Goal: Information Seeking & Learning: Learn about a topic

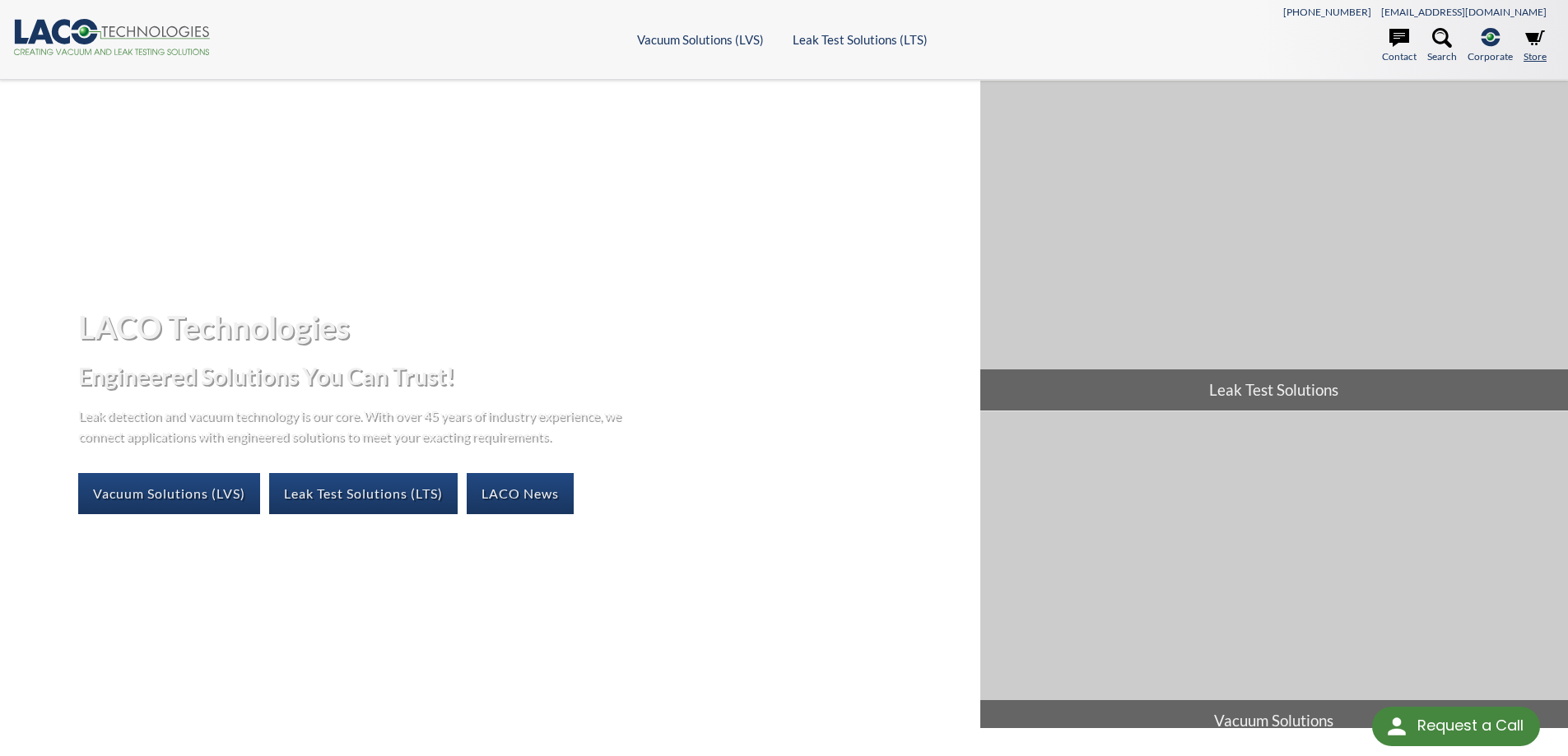
click at [1529, 41] on icon at bounding box center [1535, 38] width 20 height 14
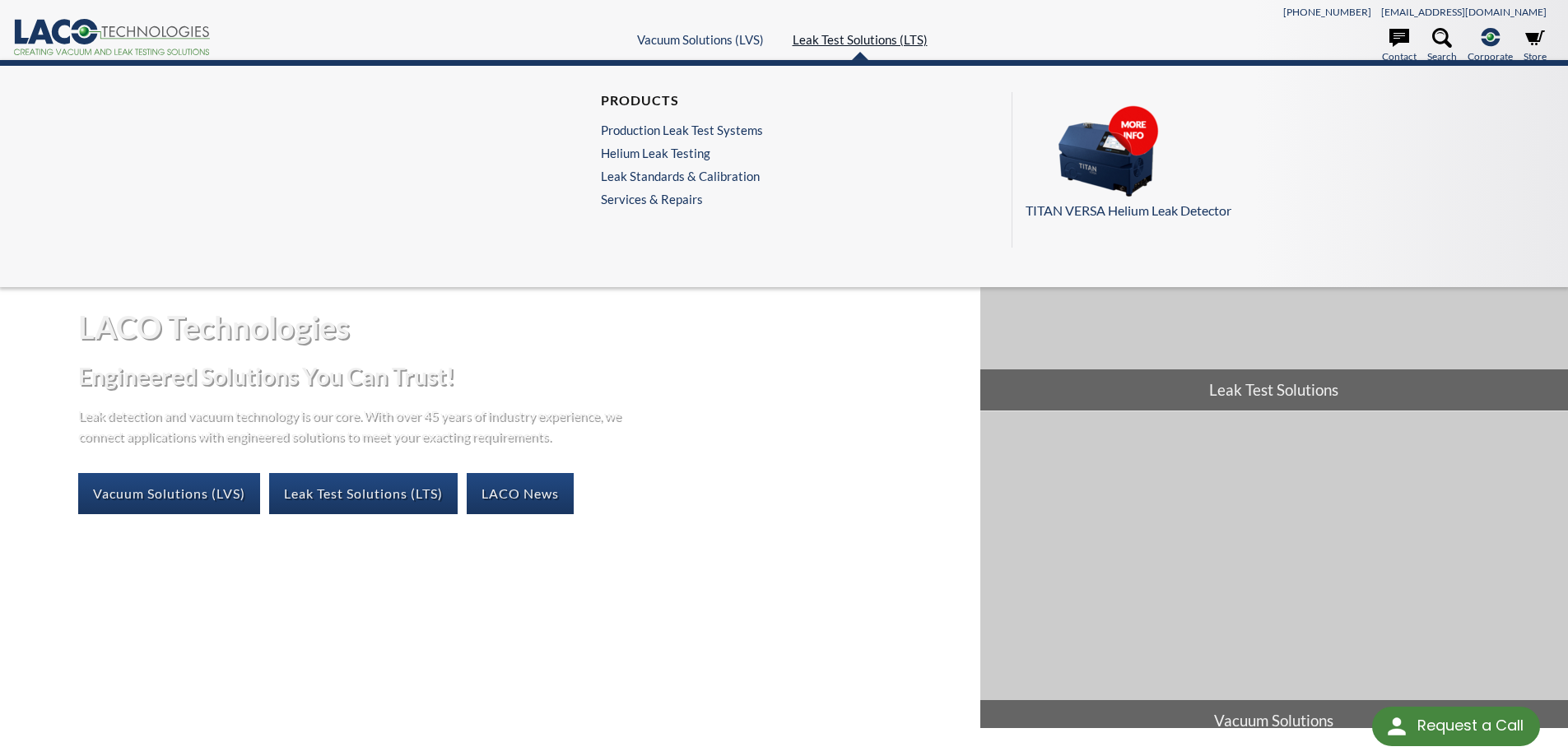
click at [825, 38] on link "Leak Test Solutions (LTS)" at bounding box center [860, 40] width 135 height 14
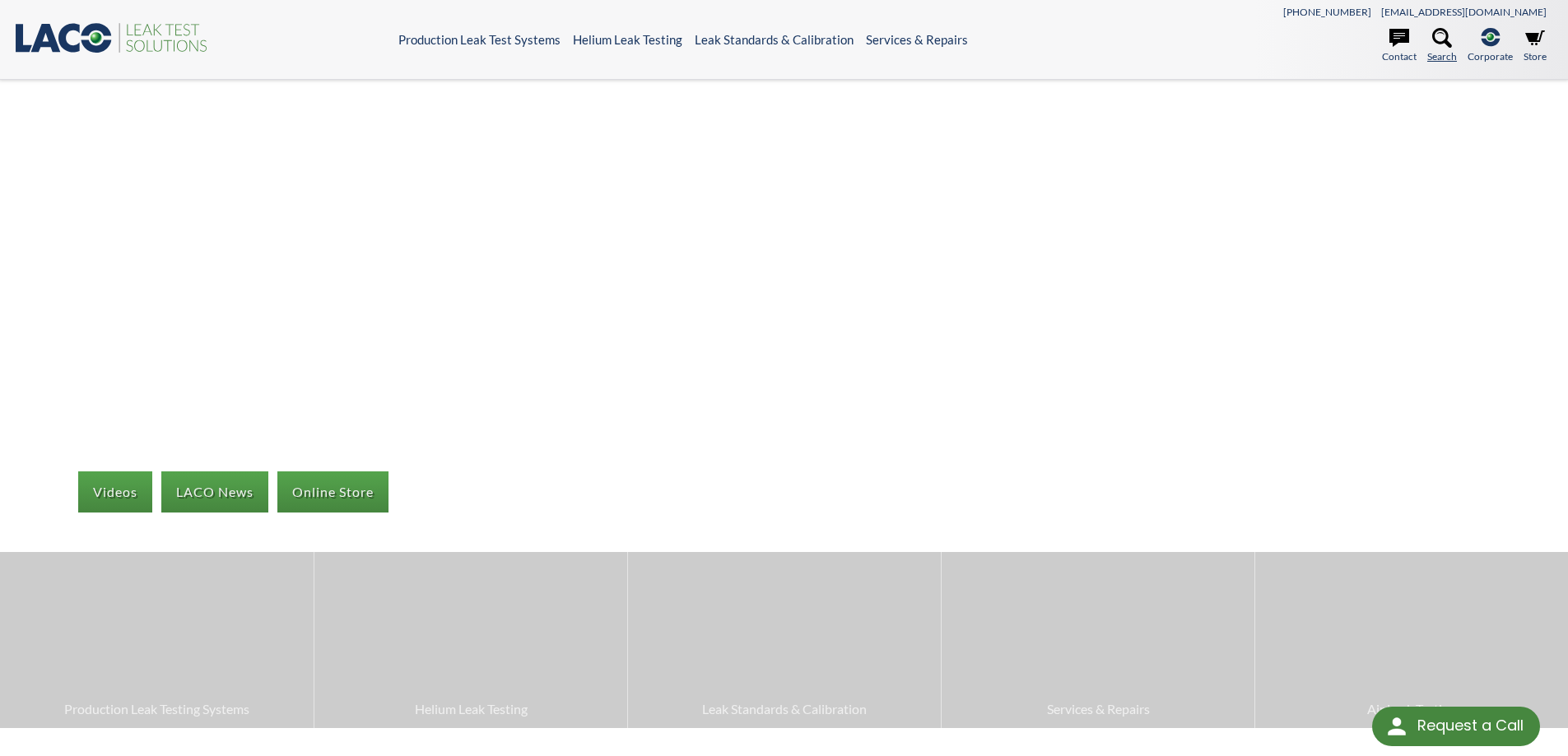
click at [1446, 42] on icon at bounding box center [1442, 38] width 20 height 20
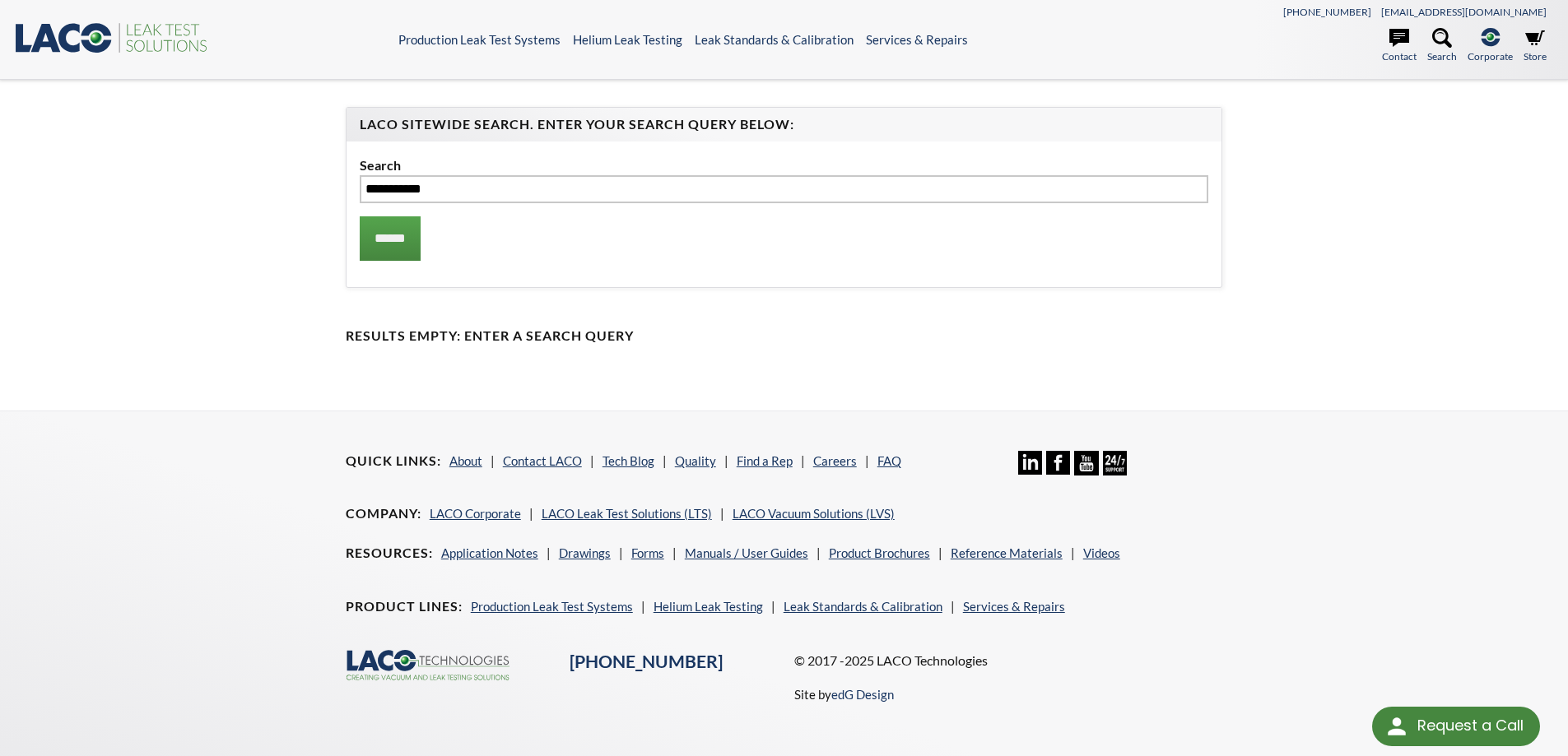
type input "**********"
click at [360, 217] on input "******" at bounding box center [390, 238] width 61 height 44
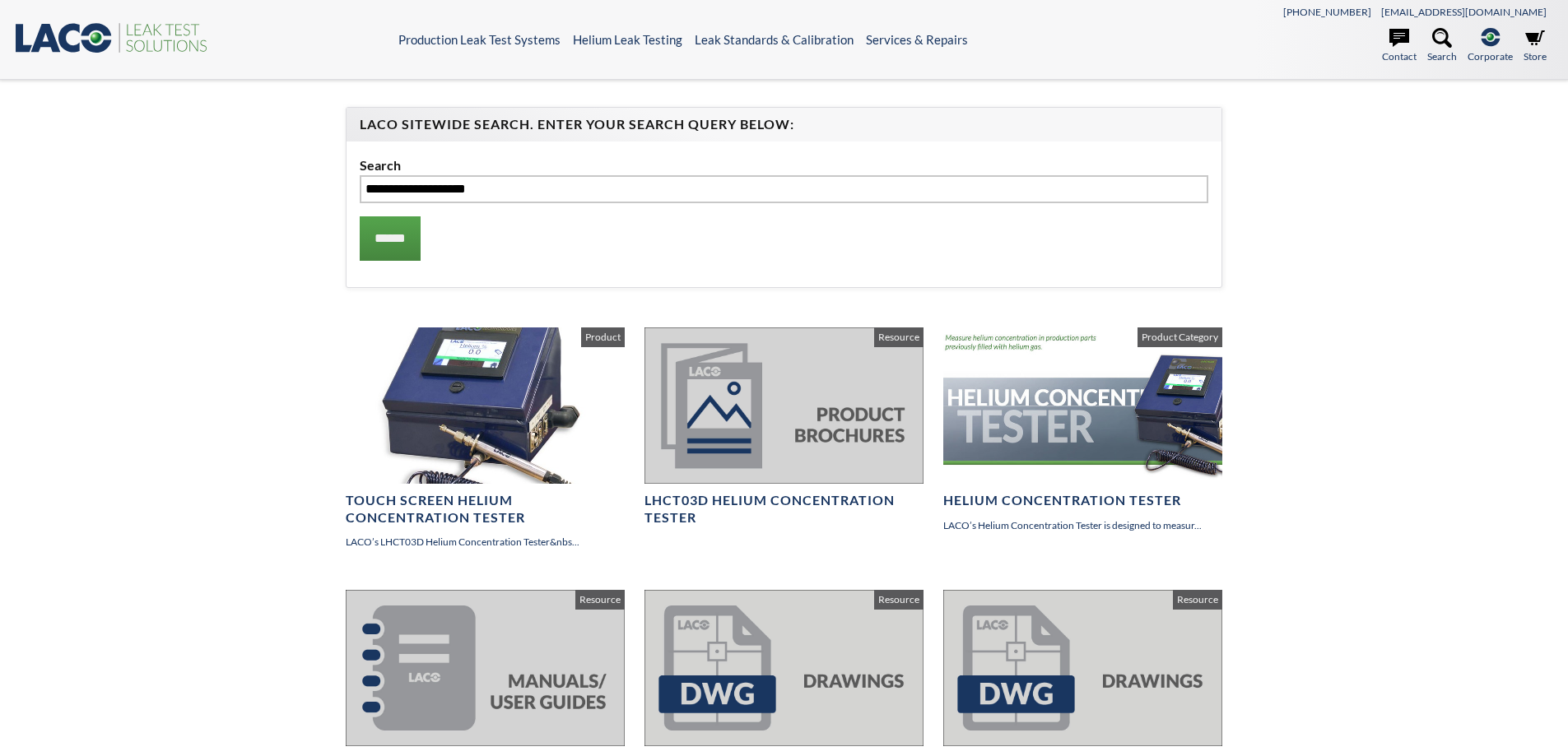
select select "Language Translate Widget"
click at [1531, 48] on icon at bounding box center [1535, 38] width 20 height 20
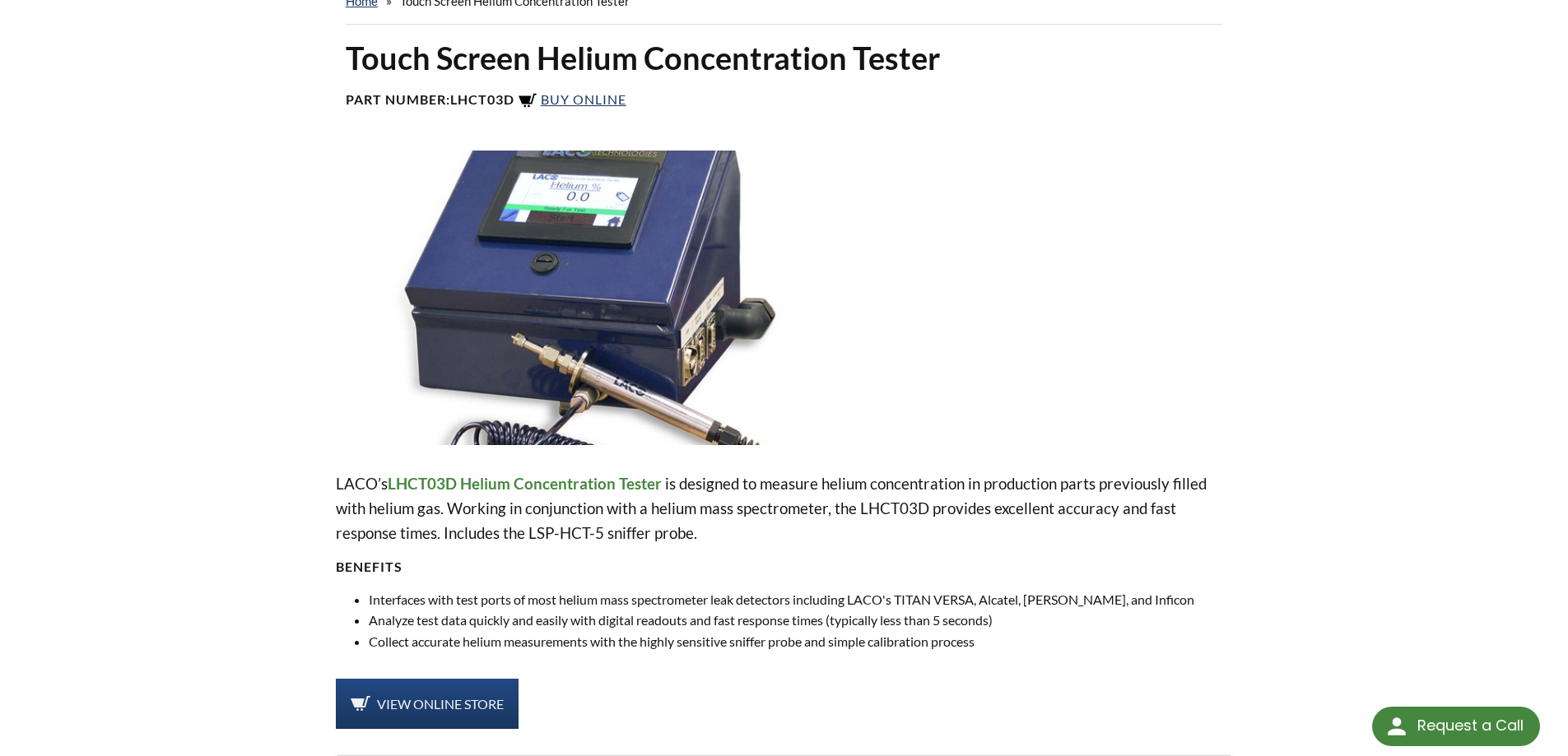
scroll to position [219, 0]
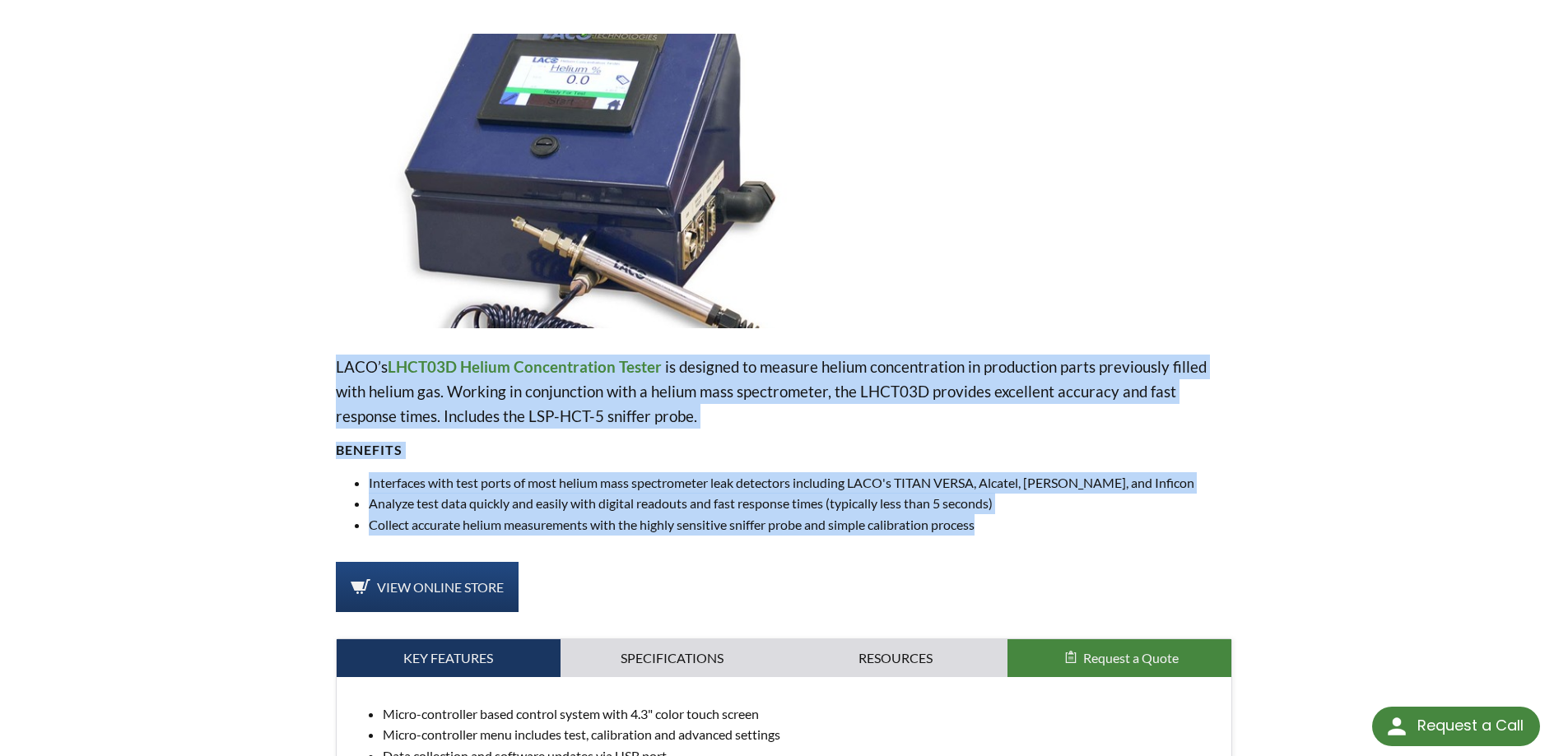
drag, startPoint x: 814, startPoint y: 507, endPoint x: 336, endPoint y: 374, distance: 496.2
click at [336, 374] on div "LACO’s LHCT03D Helium Concentration Tester is designed to measure helium concen…" at bounding box center [784, 444] width 897 height 181
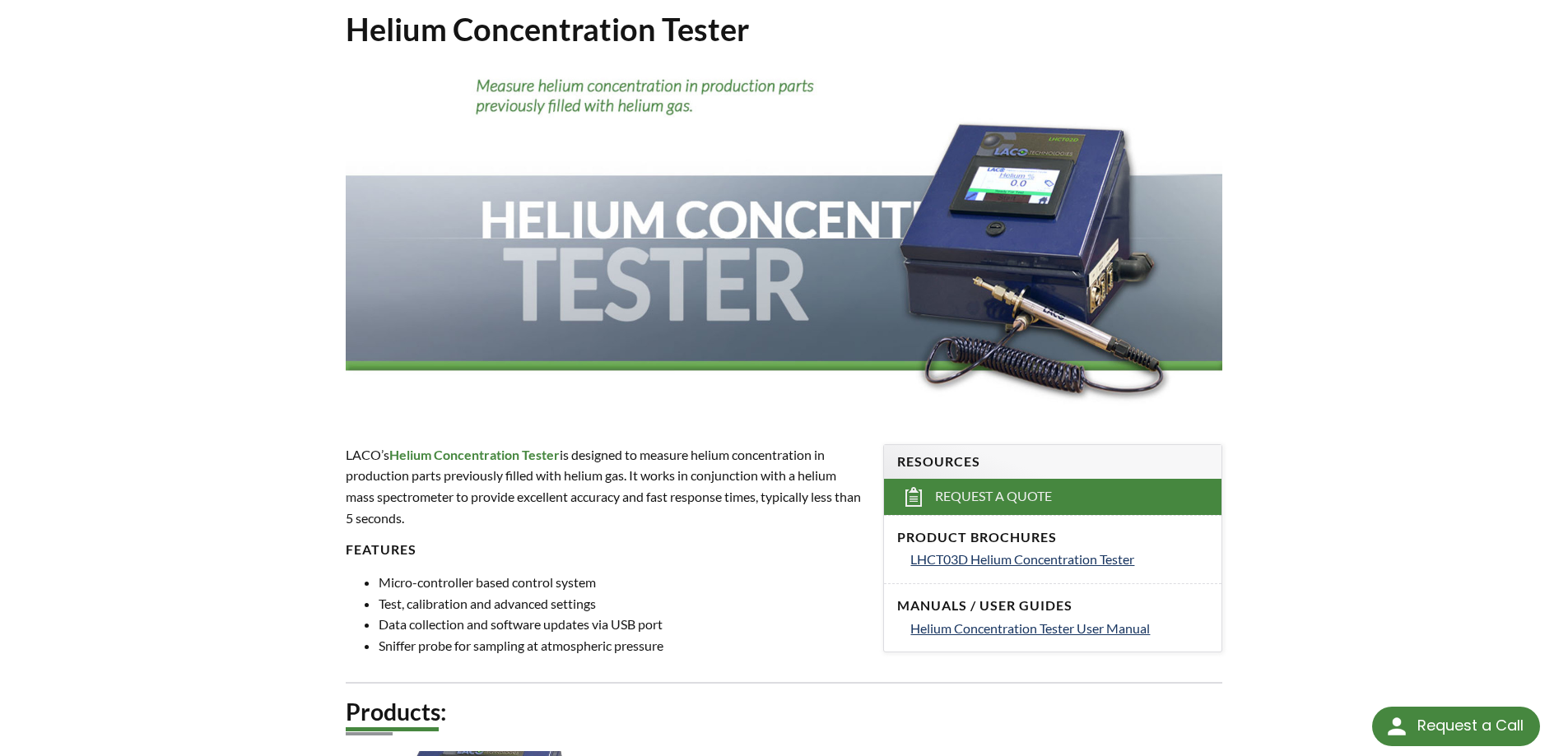
scroll to position [219, 0]
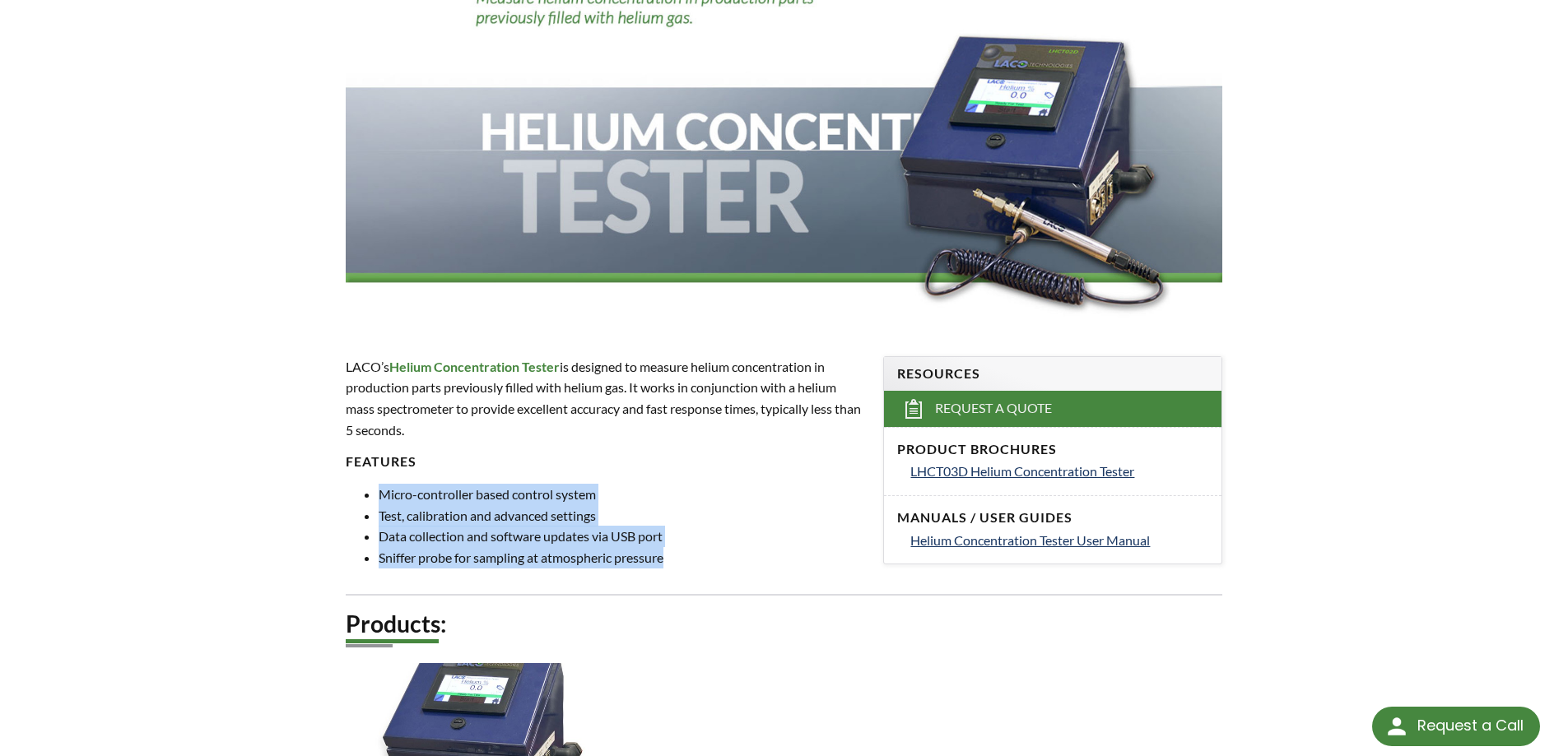
drag, startPoint x: 546, startPoint y: 539, endPoint x: 372, endPoint y: 500, distance: 178.3
click at [372, 500] on ul "Micro-controller based control system Test, calibration and advanced settings D…" at bounding box center [604, 525] width 519 height 84
drag, startPoint x: 441, startPoint y: 432, endPoint x: 345, endPoint y: 369, distance: 114.8
click at [345, 369] on p "LACO’s Helium Concentration Tester is designed to measure helium concentration …" at bounding box center [604, 397] width 519 height 84
copy p "LACO’s Helium Concentration Tester is designed to measure helium concentration …"
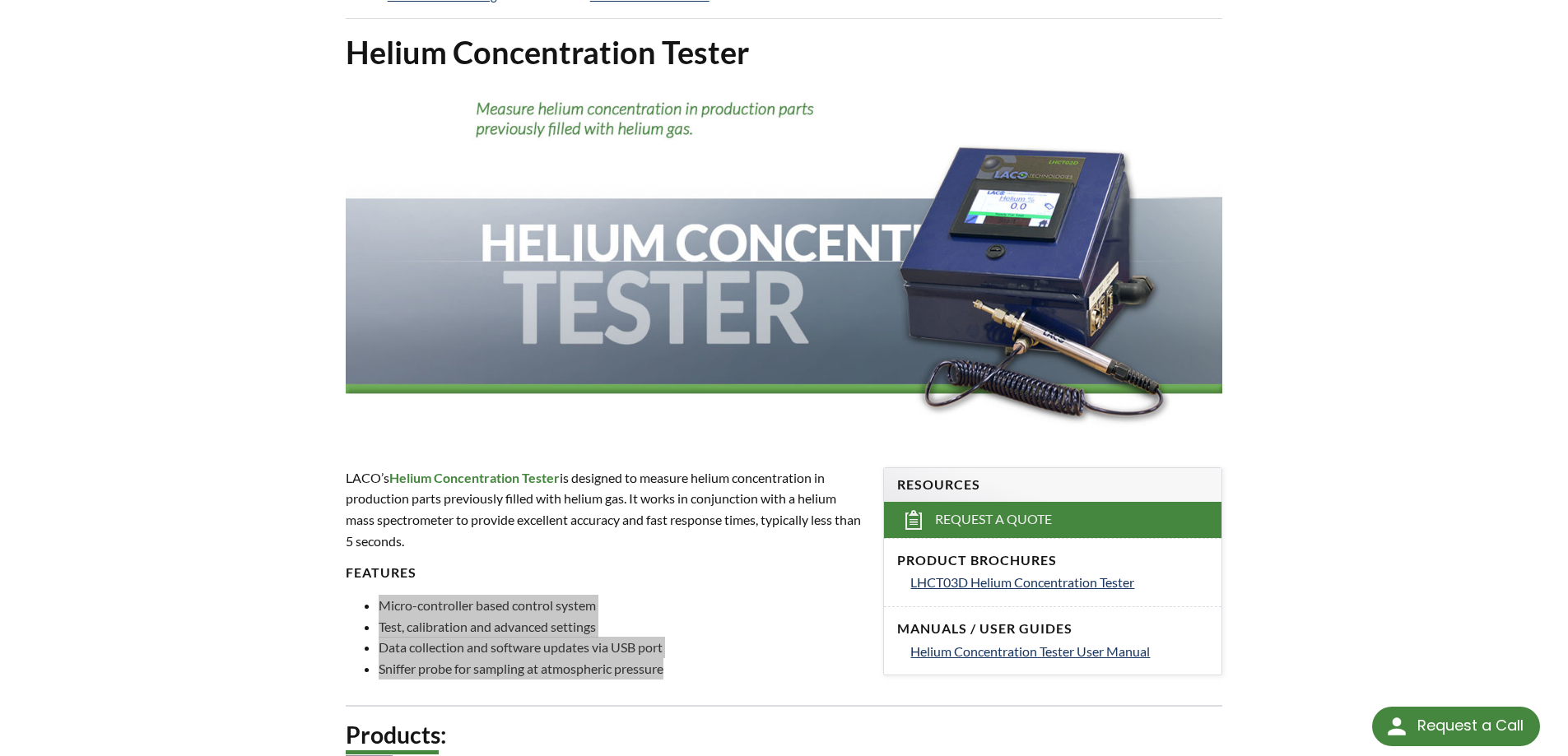
scroll to position [0, 0]
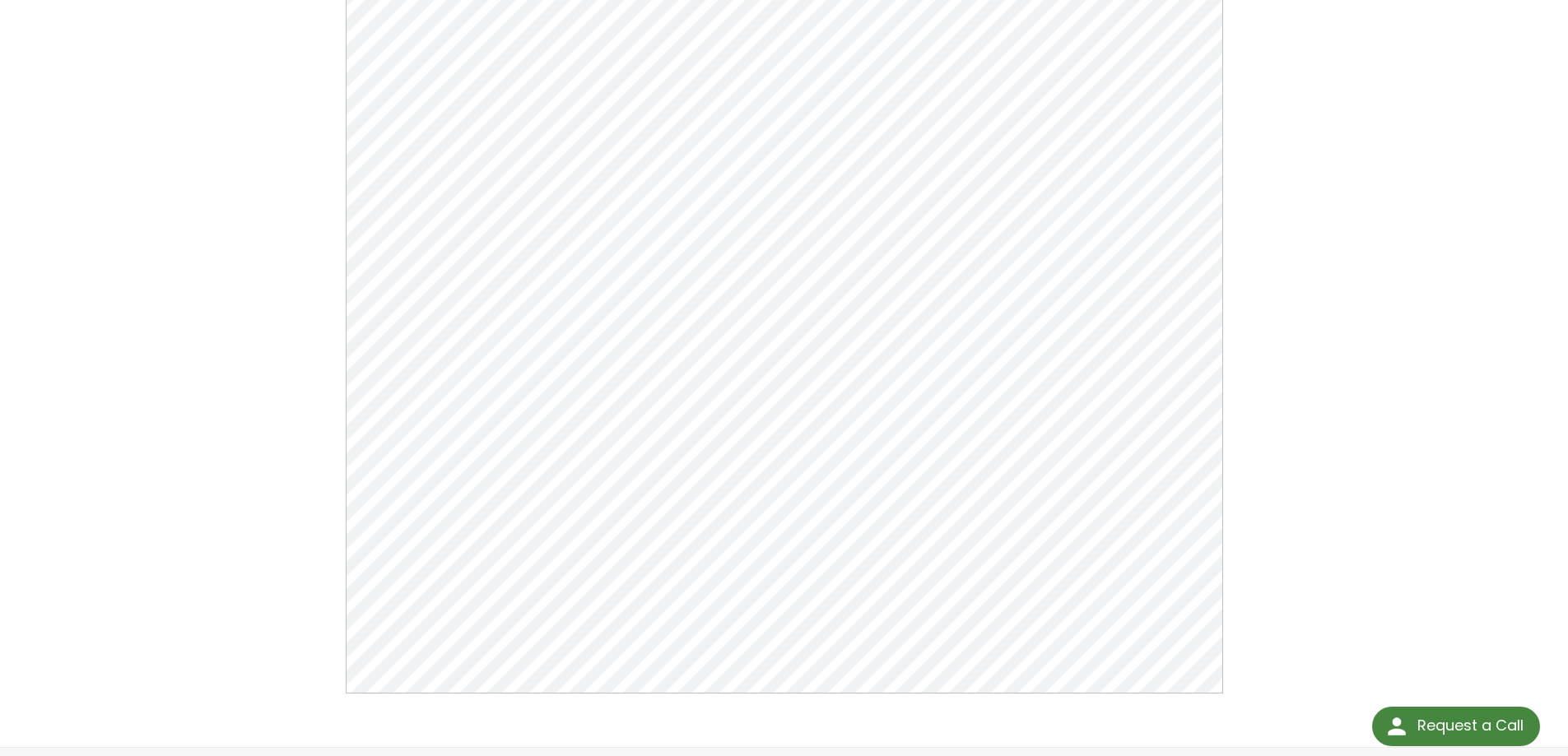
scroll to position [219, 0]
